Goal: Use online tool/utility: Utilize a website feature to perform a specific function

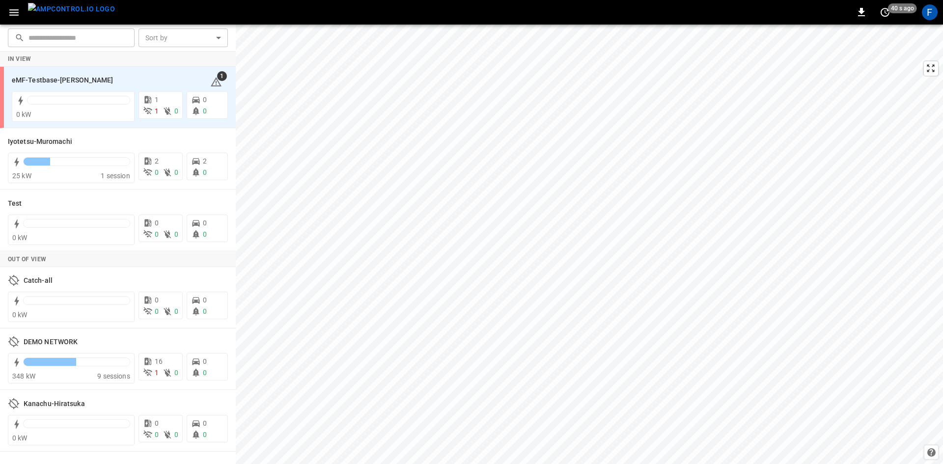
click at [15, 18] on icon "button" at bounding box center [14, 12] width 12 height 12
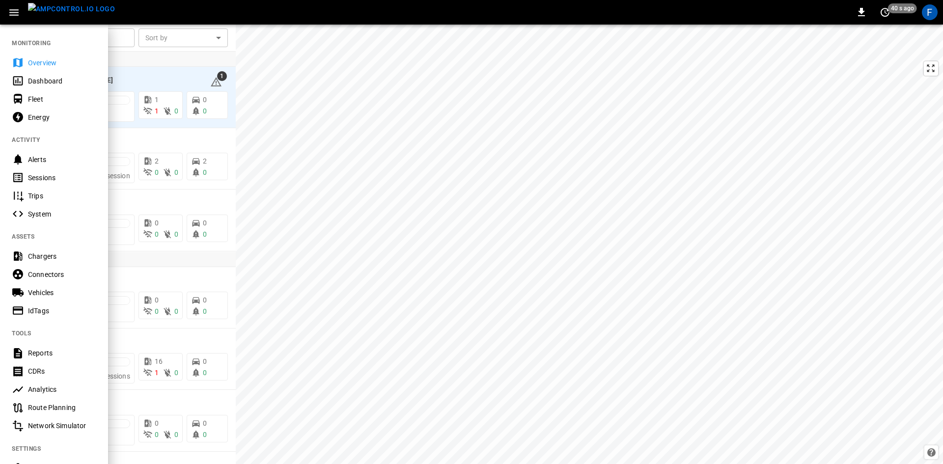
click at [49, 256] on div "Chargers" at bounding box center [62, 256] width 68 height 10
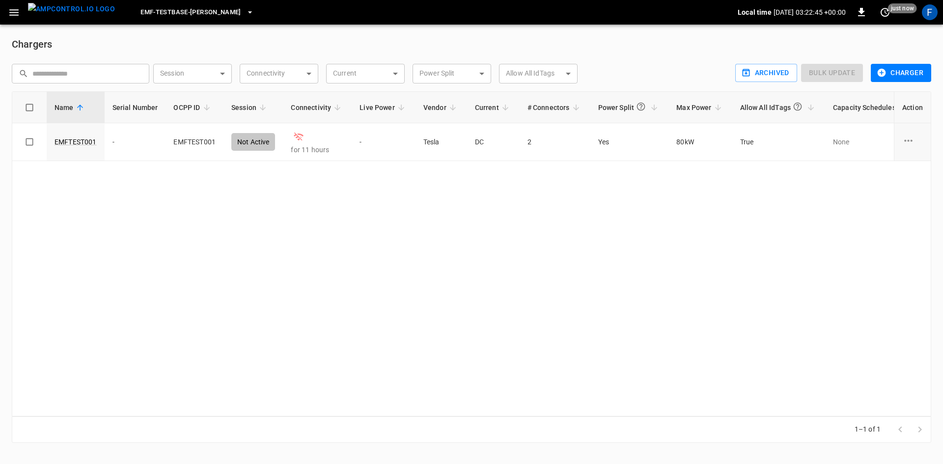
click at [182, 19] on button "eMF-Testbase-Musashimurayama" at bounding box center [197, 12] width 121 height 19
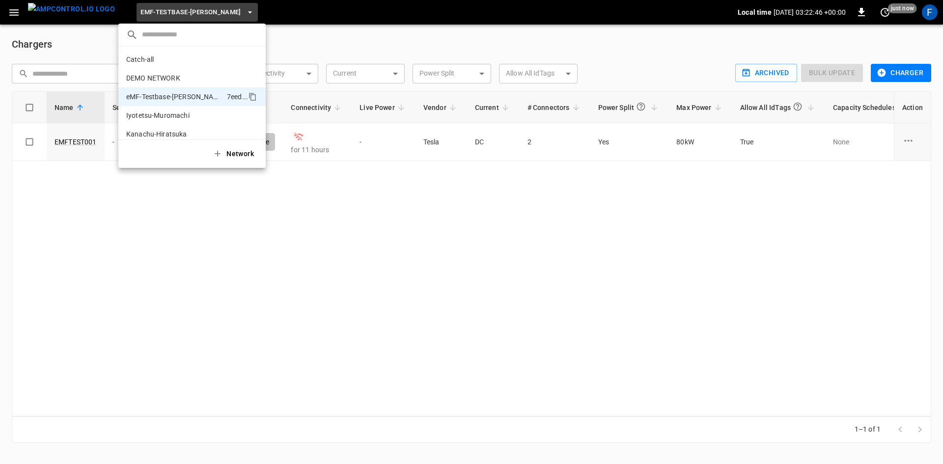
scroll to position [27, 0]
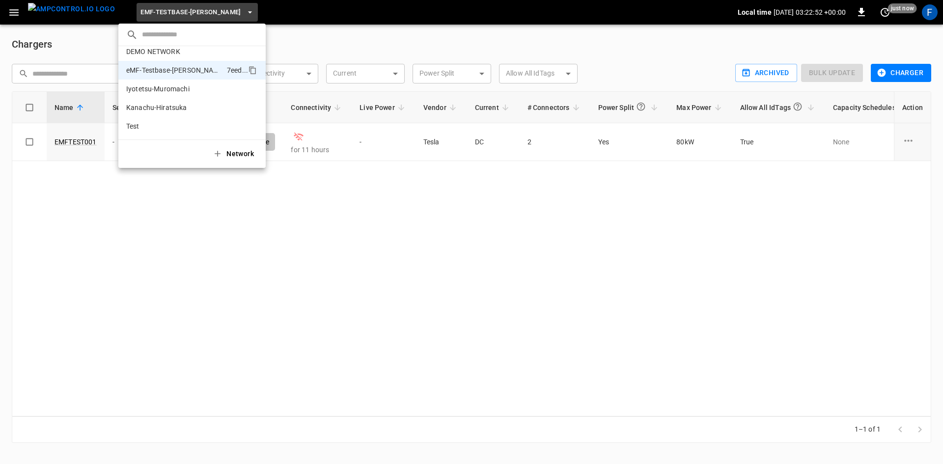
click at [350, 208] on div at bounding box center [471, 232] width 943 height 464
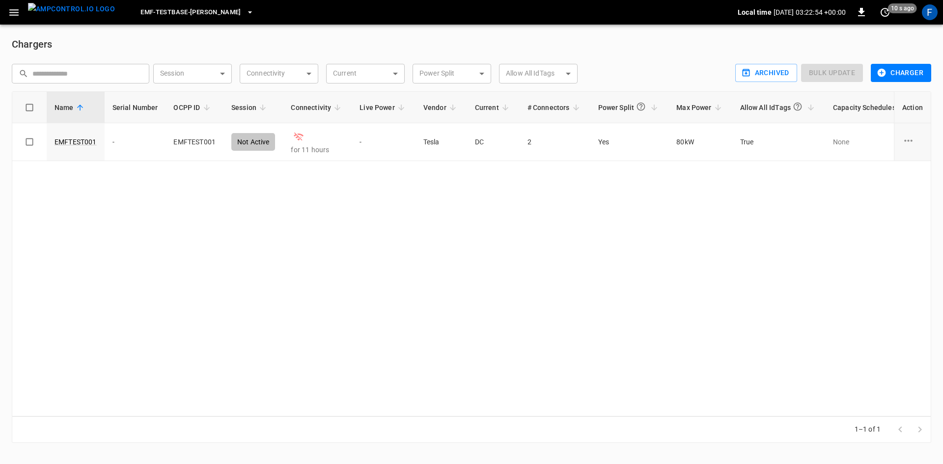
click at [14, 5] on button "button" at bounding box center [14, 12] width 20 height 18
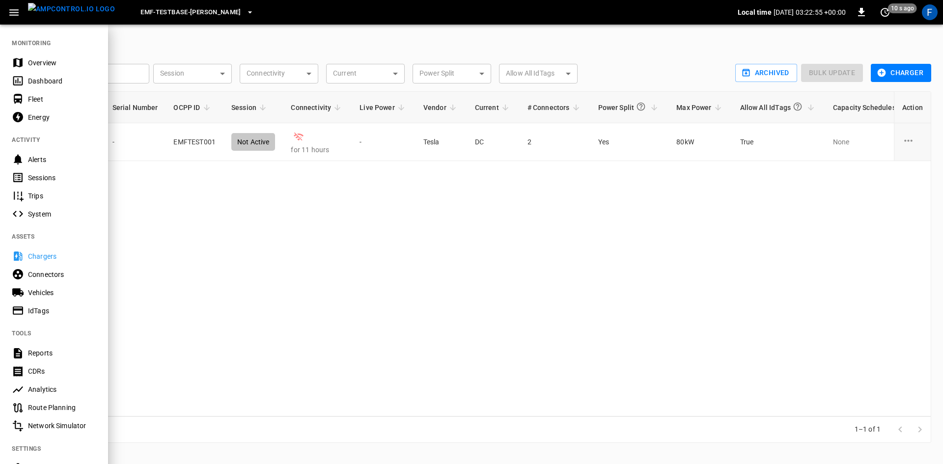
click at [50, 281] on div "Connectors" at bounding box center [54, 274] width 108 height 18
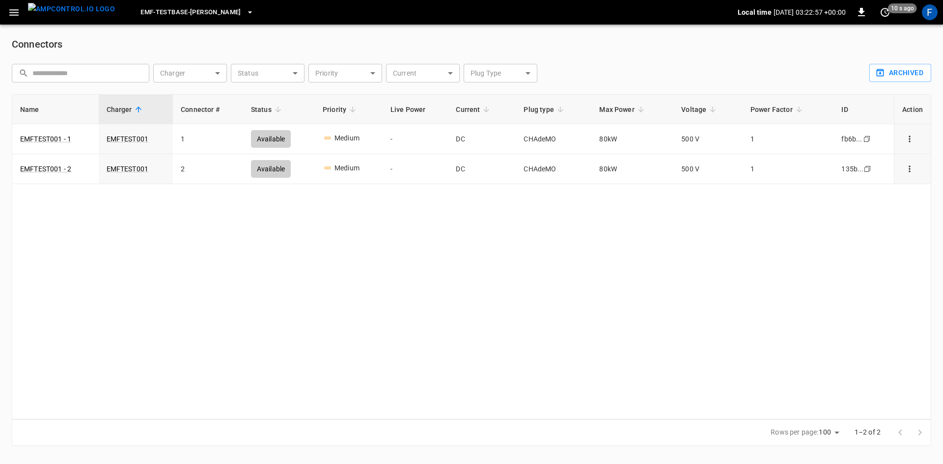
click at [13, 17] on icon "button" at bounding box center [14, 12] width 12 height 12
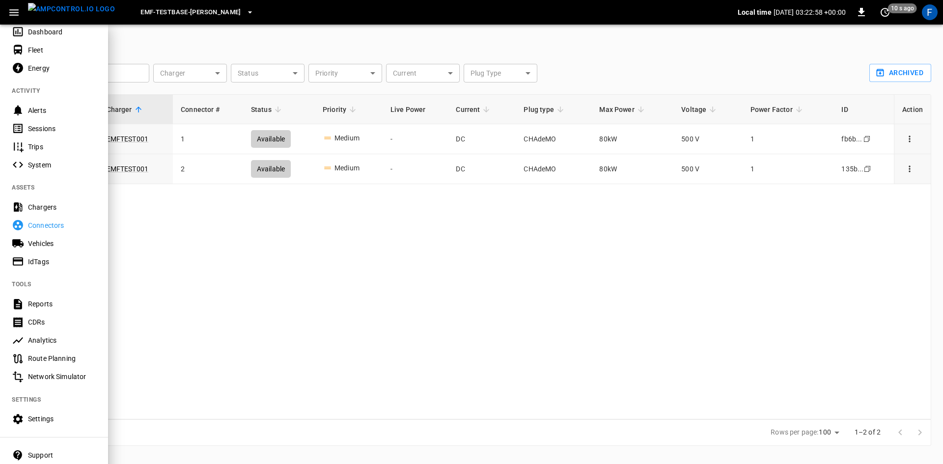
scroll to position [95, 0]
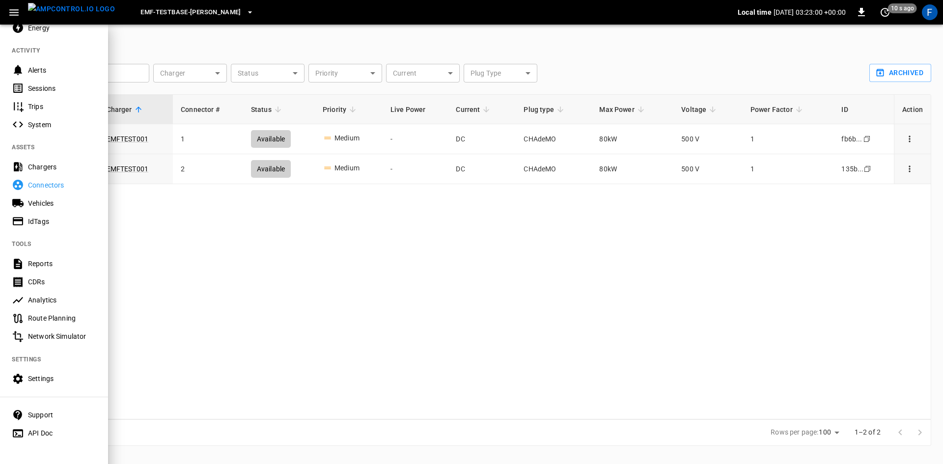
click at [65, 328] on Simulator-listitem "Network Simulator" at bounding box center [54, 337] width 108 height 18
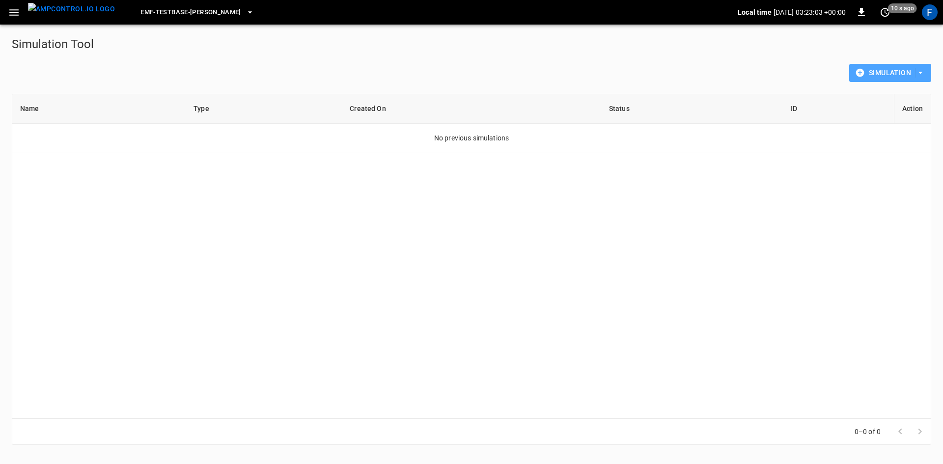
click at [918, 72] on icon "button" at bounding box center [920, 73] width 10 height 10
click at [923, 72] on div at bounding box center [471, 232] width 943 height 464
click at [230, 8] on span "eMF-Testbase-Musashimurayama" at bounding box center [190, 12] width 101 height 11
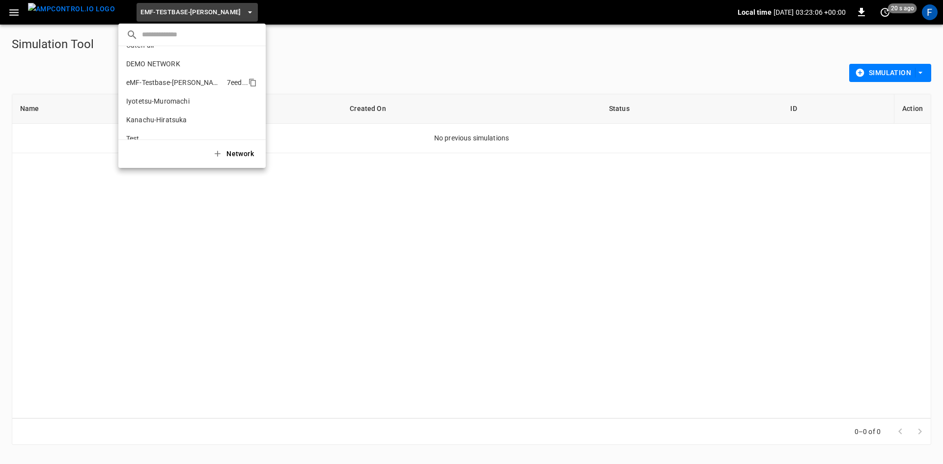
scroll to position [27, 0]
click at [180, 120] on li "Test d628 ..." at bounding box center [191, 126] width 147 height 19
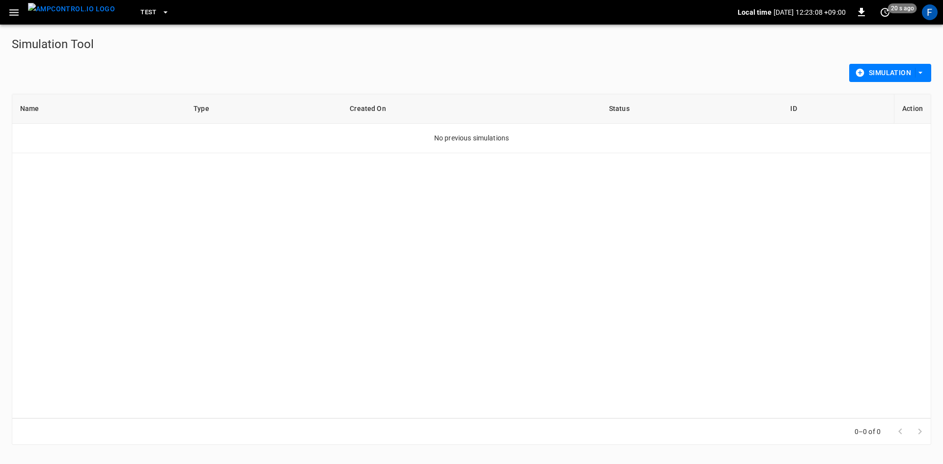
click at [140, 12] on button "Test" at bounding box center [155, 12] width 37 height 19
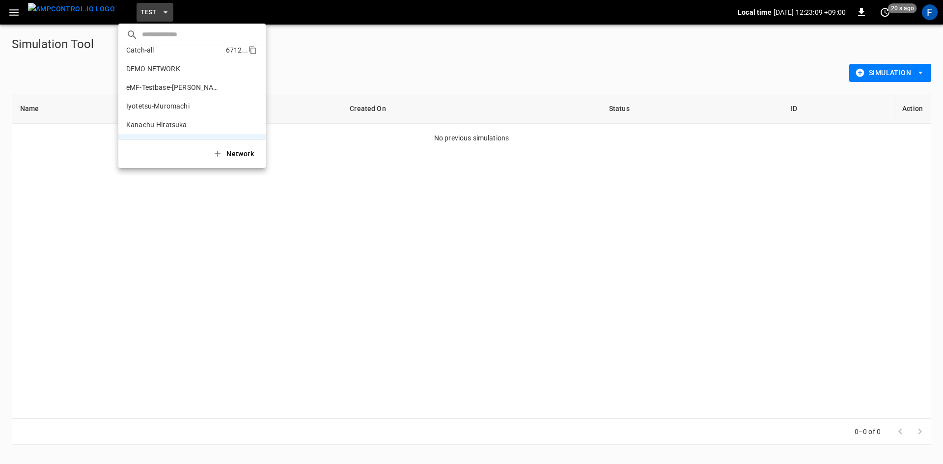
scroll to position [0, 0]
click at [163, 74] on p "DEMO NETWORK" at bounding box center [153, 78] width 54 height 10
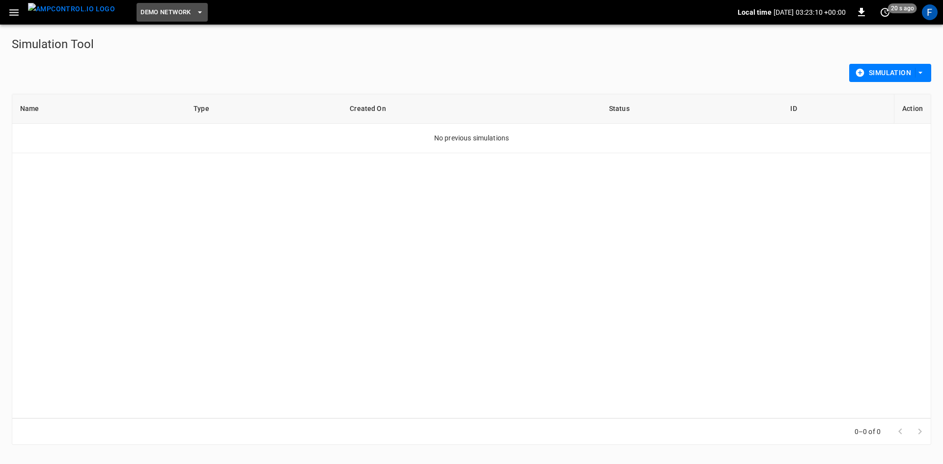
click at [141, 9] on span "DEMO NETWORK" at bounding box center [165, 12] width 50 height 11
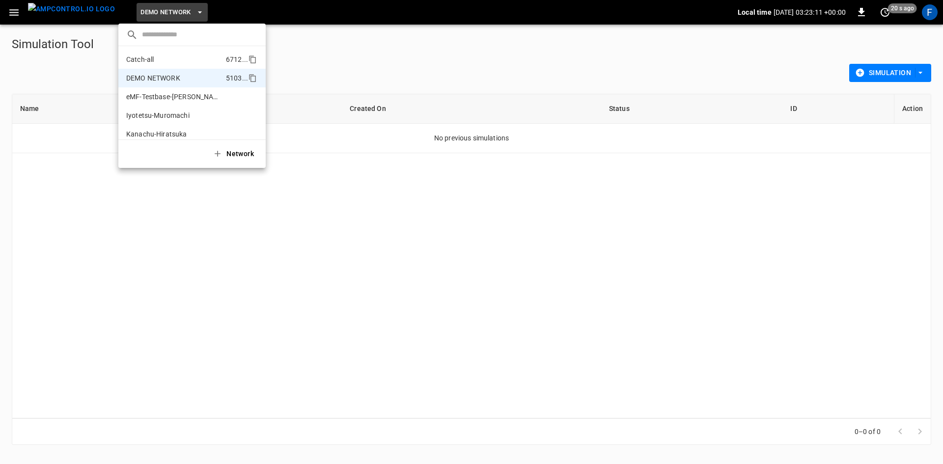
click at [145, 62] on p "Catch-all" at bounding box center [140, 60] width 28 height 10
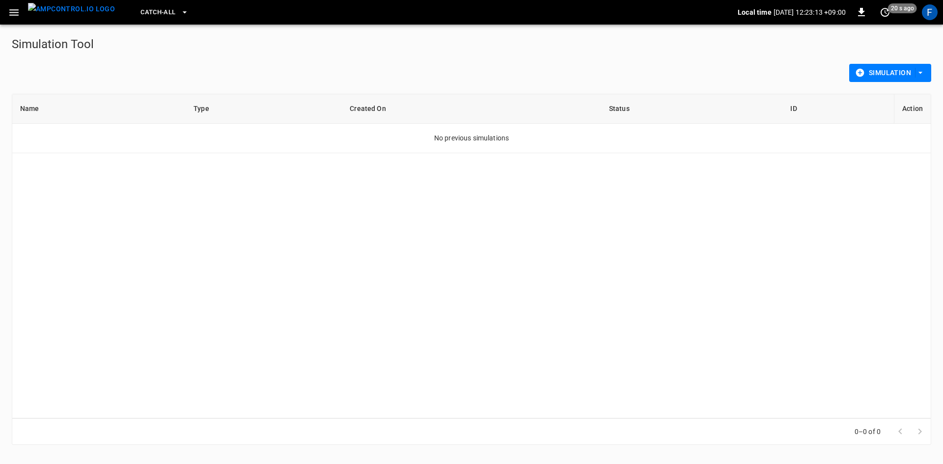
click at [180, 15] on icon "button" at bounding box center [185, 12] width 10 height 10
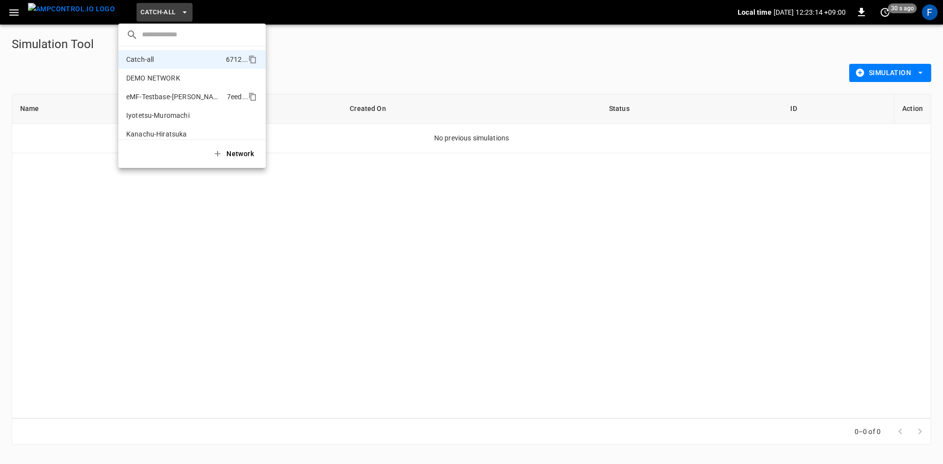
click at [165, 92] on p "eMF-Testbase-Musashimurayama" at bounding box center [174, 97] width 97 height 10
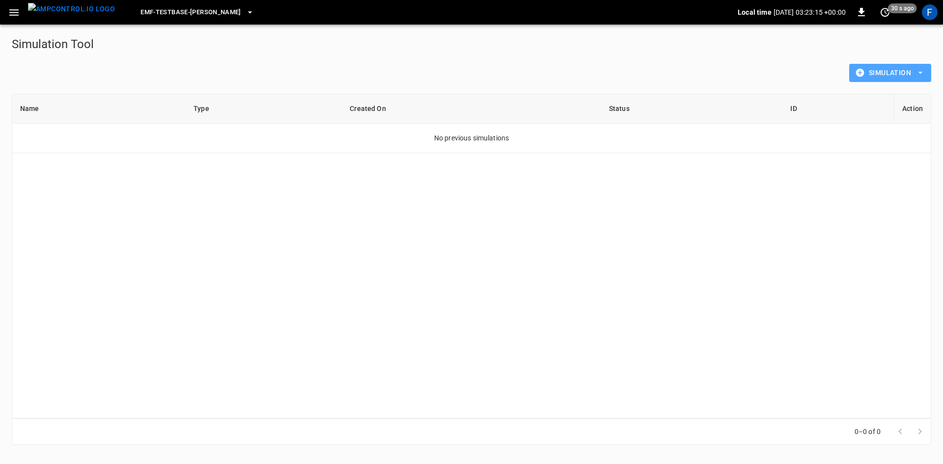
click at [922, 67] on button "Simulation" at bounding box center [890, 73] width 82 height 18
click at [903, 115] on li "Simple Simulation" at bounding box center [890, 110] width 82 height 16
click at [929, 70] on button "Simulation" at bounding box center [890, 73] width 82 height 18
click at [905, 100] on li "Advanced Simulation" at bounding box center [890, 94] width 82 height 16
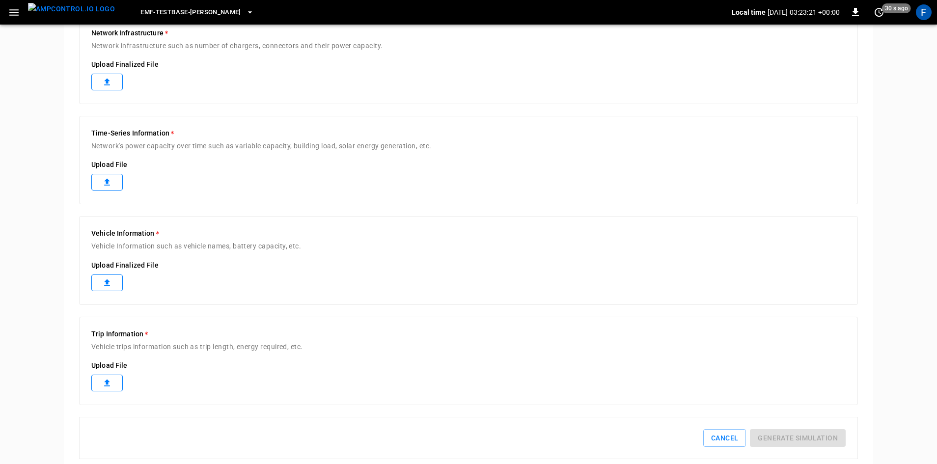
scroll to position [346, 0]
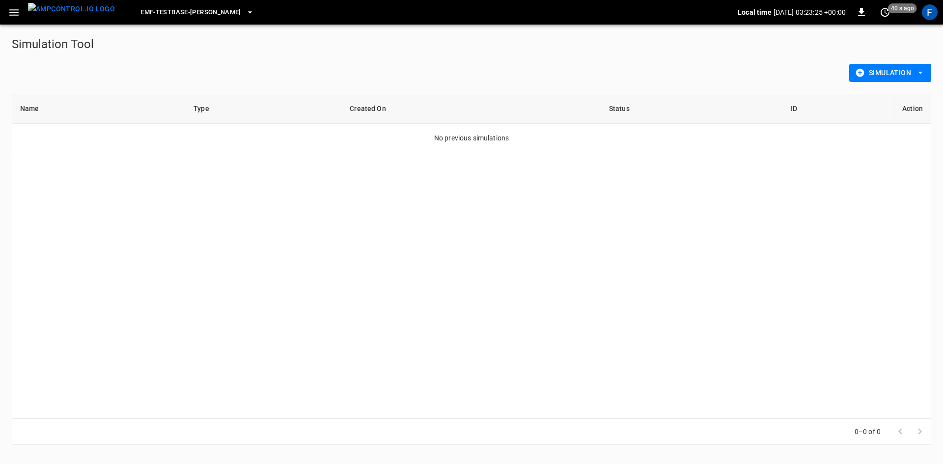
click at [9, 16] on icon "button" at bounding box center [14, 12] width 12 height 12
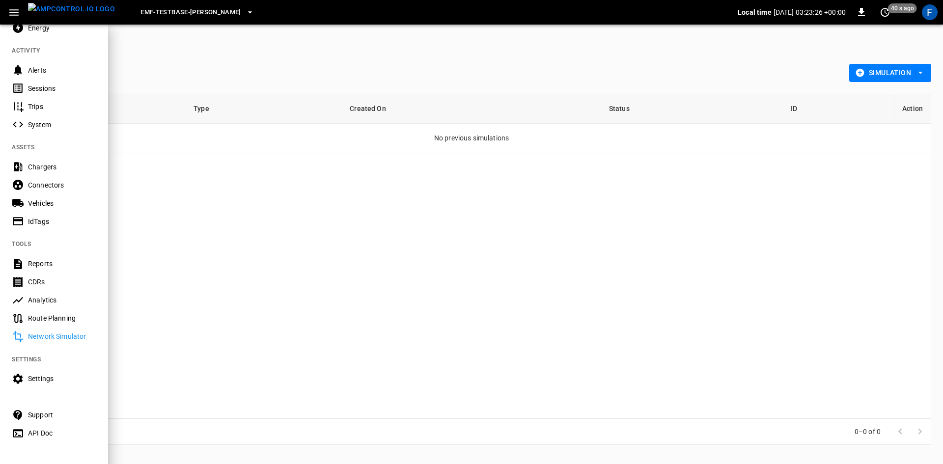
scroll to position [95, 0]
click at [60, 163] on div "Chargers" at bounding box center [62, 167] width 68 height 10
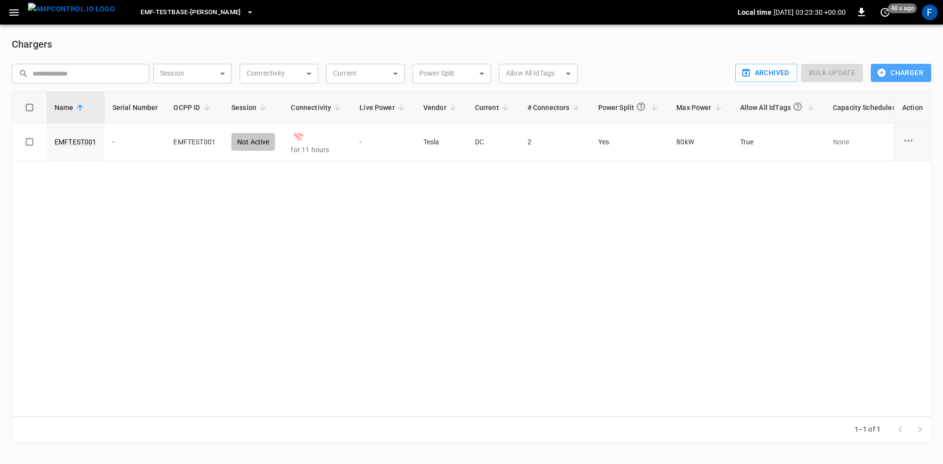
click at [902, 72] on button "Charger" at bounding box center [901, 73] width 60 height 18
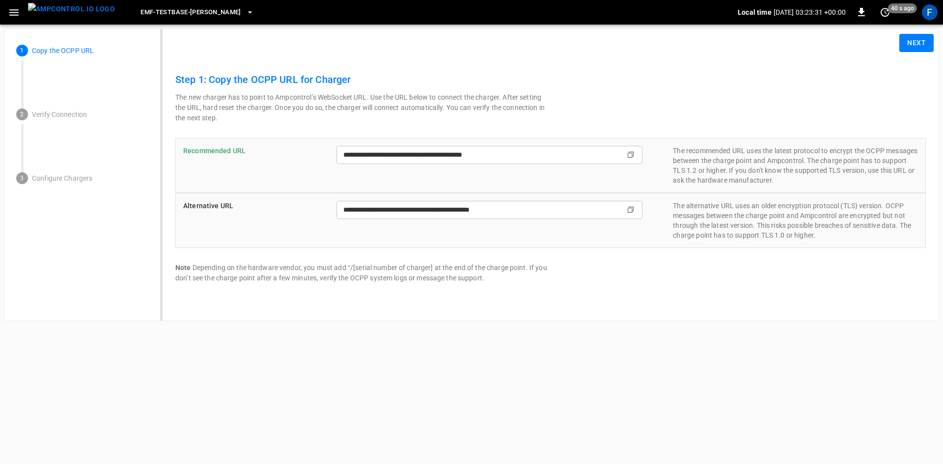
type input "**********"
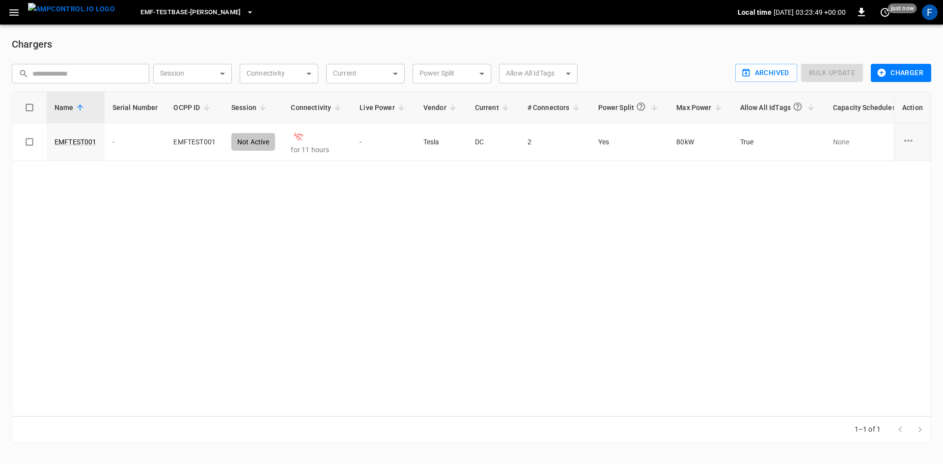
click at [11, 13] on icon "button" at bounding box center [13, 12] width 9 height 6
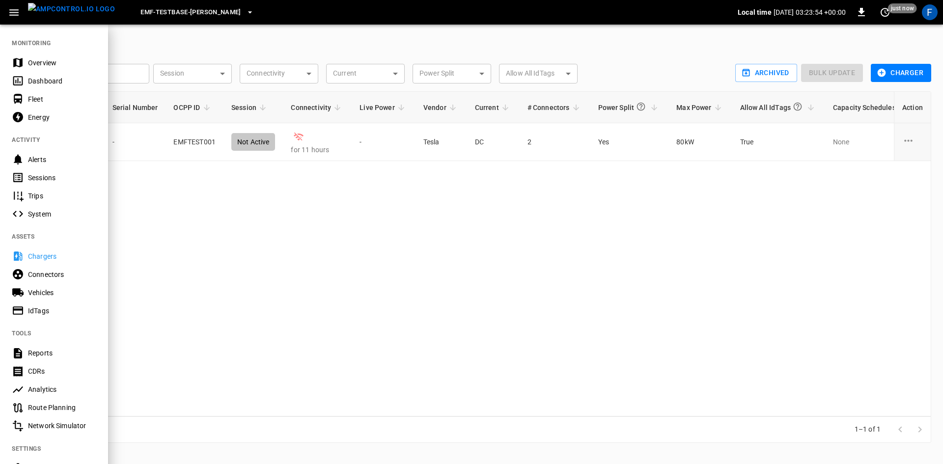
click at [59, 55] on div "Overview" at bounding box center [54, 63] width 108 height 18
